Goal: Information Seeking & Learning: Learn about a topic

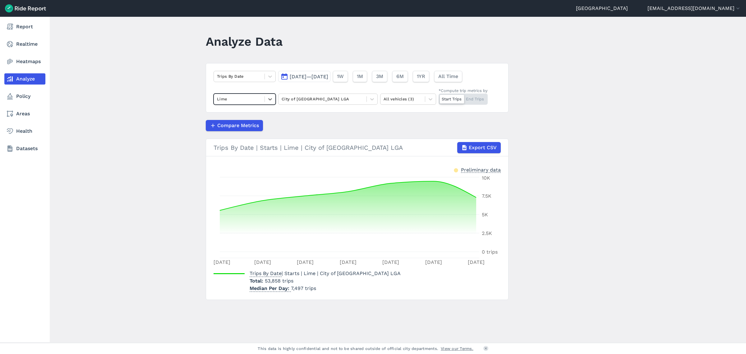
click at [30, 76] on link "Analyze" at bounding box center [24, 78] width 41 height 11
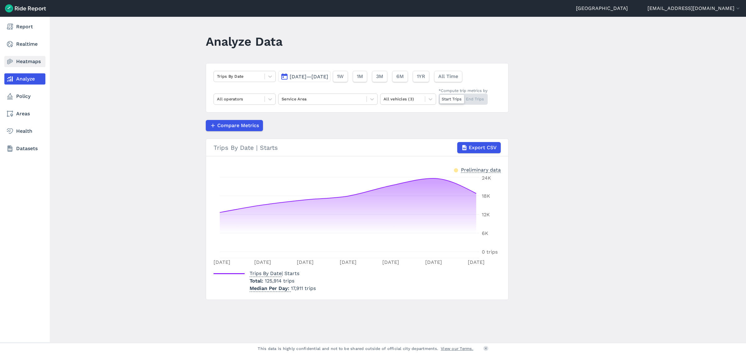
click at [15, 62] on link "Heatmaps" at bounding box center [24, 61] width 41 height 11
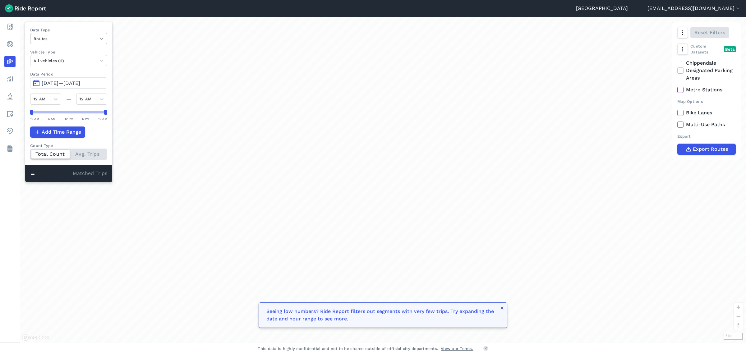
click at [105, 36] on icon at bounding box center [101, 38] width 6 height 6
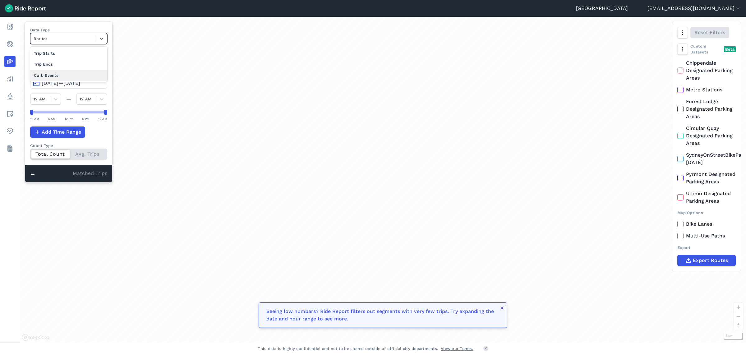
click at [69, 73] on div "Curb Events" at bounding box center [68, 75] width 77 height 11
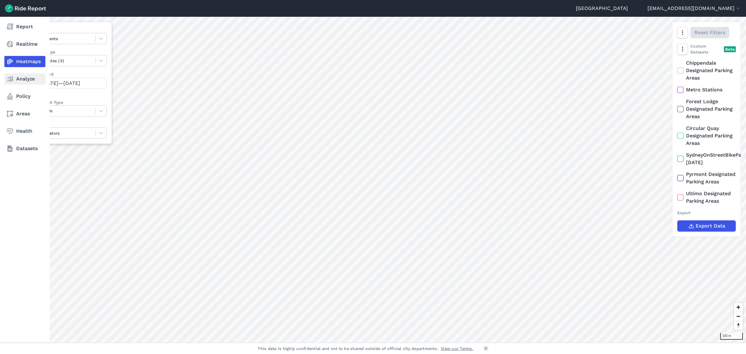
click at [8, 80] on icon at bounding box center [9, 78] width 7 height 7
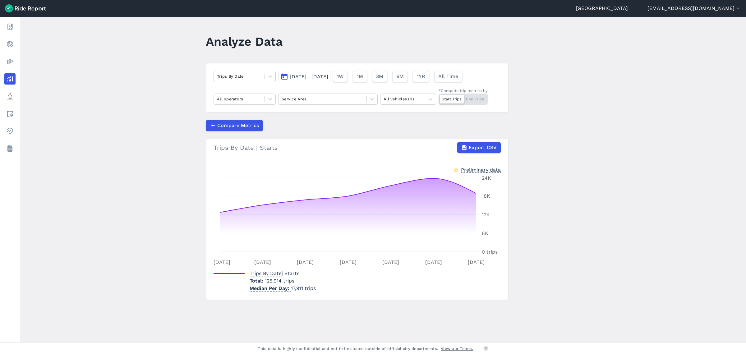
click at [304, 74] on span "[DATE]—[DATE]" at bounding box center [309, 77] width 39 height 6
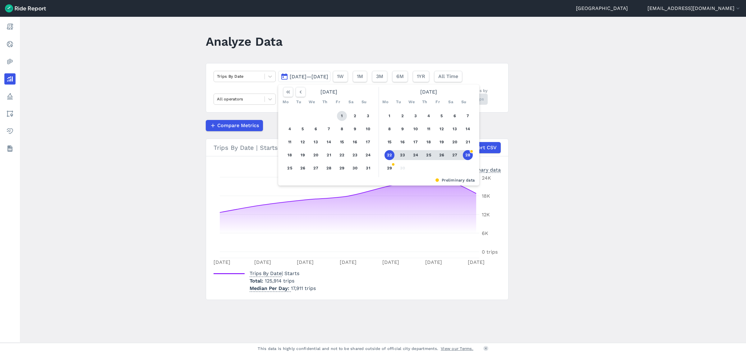
click at [340, 114] on button "1" at bounding box center [342, 116] width 10 height 10
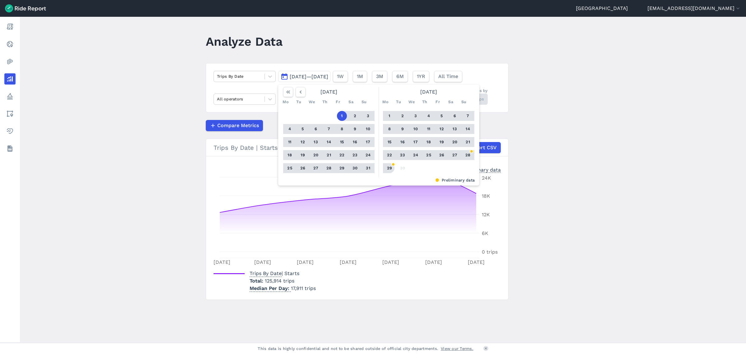
click at [387, 167] on button "29" at bounding box center [389, 168] width 10 height 10
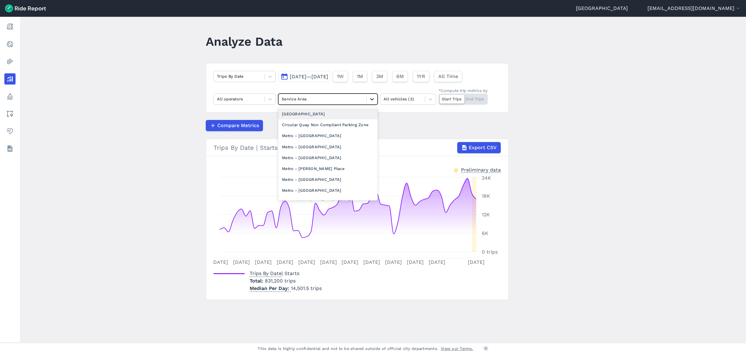
click at [369, 100] on icon at bounding box center [372, 99] width 6 height 6
type input "gl"
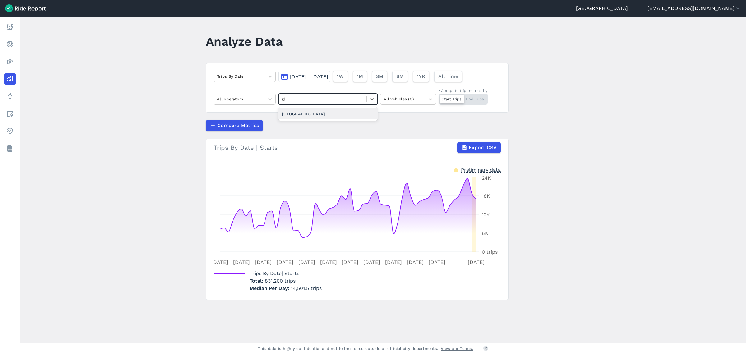
click at [336, 116] on div "[GEOGRAPHIC_DATA]" at bounding box center [327, 113] width 99 height 11
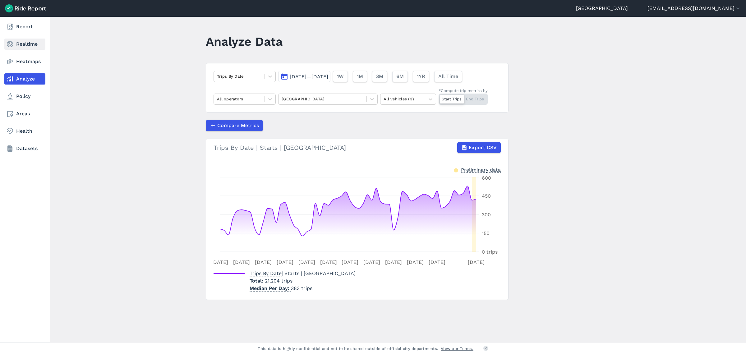
click at [24, 44] on link "Realtime" at bounding box center [24, 44] width 41 height 11
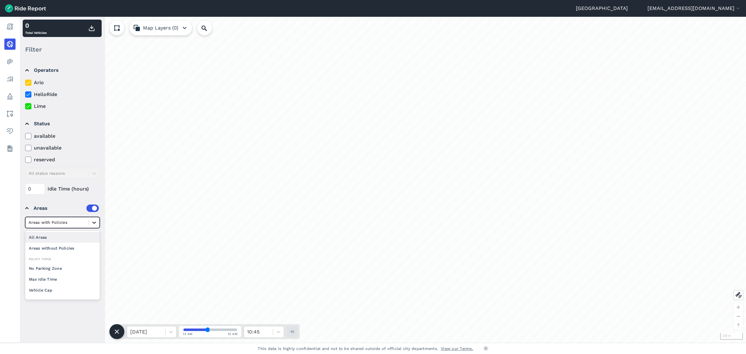
click at [95, 224] on icon at bounding box center [94, 222] width 6 height 6
click at [70, 247] on div "Areas without Policies" at bounding box center [62, 248] width 75 height 11
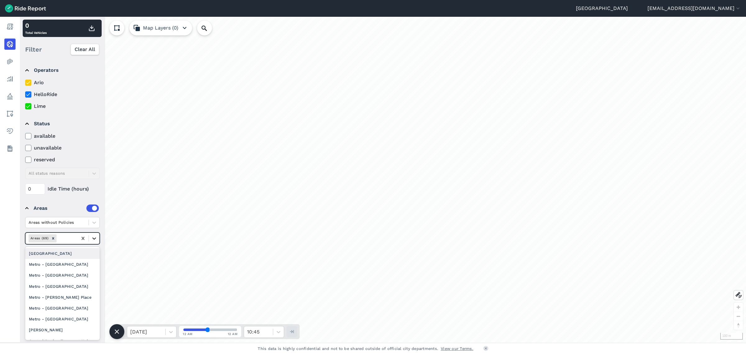
click at [96, 239] on icon at bounding box center [94, 238] width 6 height 6
type input "gleb"
click at [55, 249] on div "[GEOGRAPHIC_DATA]" at bounding box center [62, 253] width 75 height 11
click at [59, 238] on div "[GEOGRAPHIC_DATA]" at bounding box center [48, 238] width 39 height 8
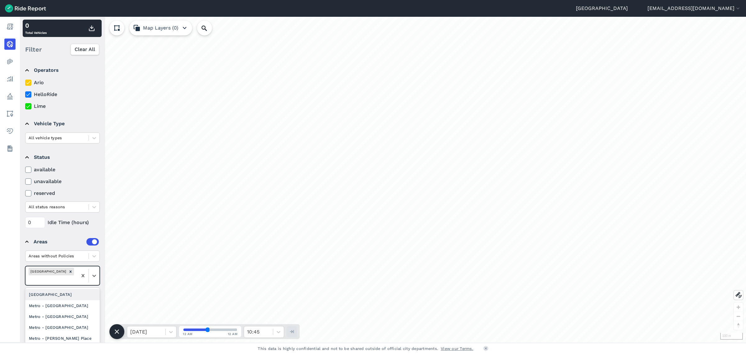
click at [69, 238] on div "Areas" at bounding box center [66, 241] width 65 height 7
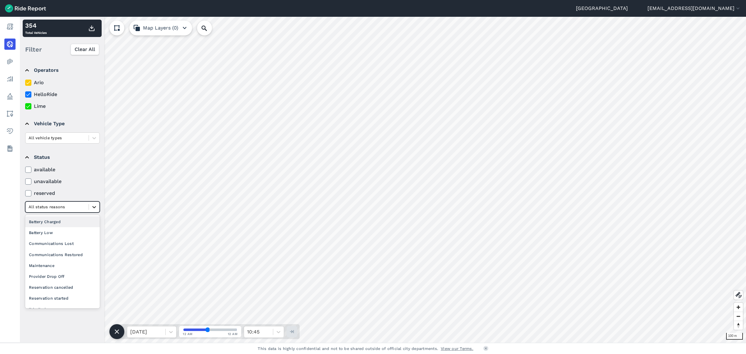
click at [96, 208] on icon at bounding box center [94, 207] width 6 height 6
drag, startPoint x: 24, startPoint y: 233, endPoint x: 30, endPoint y: 245, distance: 13.2
click at [27, 238] on details "Areas Areas without Policies [GEOGRAPHIC_DATA] Filter vehicles by areas" at bounding box center [62, 242] width 79 height 22
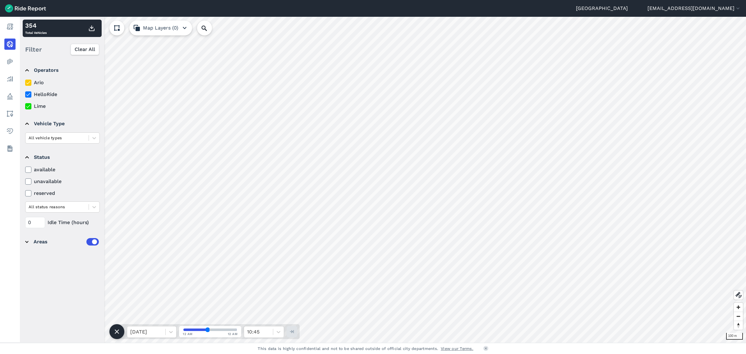
drag, startPoint x: 30, startPoint y: 245, endPoint x: 28, endPoint y: 242, distance: 3.9
click at [28, 243] on summary "Areas" at bounding box center [62, 241] width 74 height 17
click at [94, 241] on label at bounding box center [92, 241] width 12 height 7
click at [86, 241] on input "checkbox" at bounding box center [86, 240] width 0 height 4
click at [70, 270] on icon "Remove Glebe Point Road Village" at bounding box center [70, 271] width 4 height 4
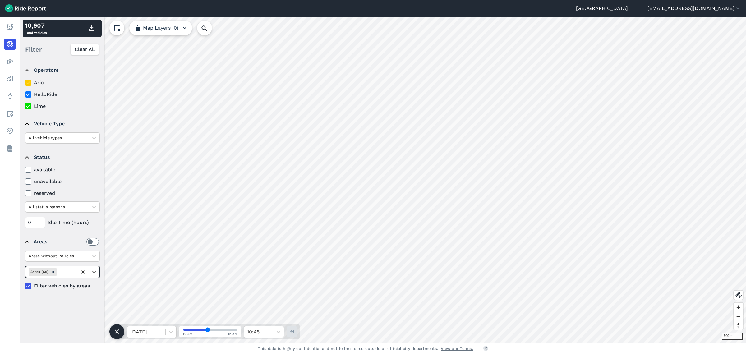
click at [85, 271] on icon at bounding box center [83, 272] width 6 height 6
type input "al"
click at [60, 314] on div "[GEOGRAPHIC_DATA]" at bounding box center [62, 319] width 75 height 11
click at [81, 326] on div "Operators Ario HelloRide Lime Vehicle Type All vehicle types Status available u…" at bounding box center [62, 200] width 84 height 283
click at [92, 240] on label at bounding box center [92, 241] width 12 height 7
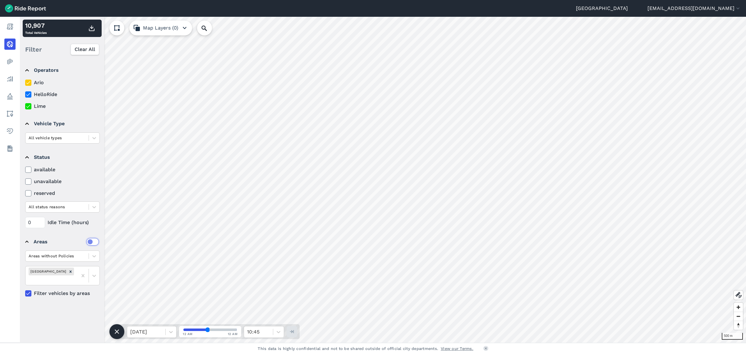
click at [86, 240] on input "checkbox" at bounding box center [86, 240] width 0 height 4
click at [71, 276] on div at bounding box center [52, 279] width 46 height 7
type input "red"
click at [61, 289] on div "[PERSON_NAME]" at bounding box center [62, 294] width 75 height 11
click at [68, 280] on icon "Remove Alexandria" at bounding box center [70, 280] width 4 height 4
